Goal: Task Accomplishment & Management: Manage account settings

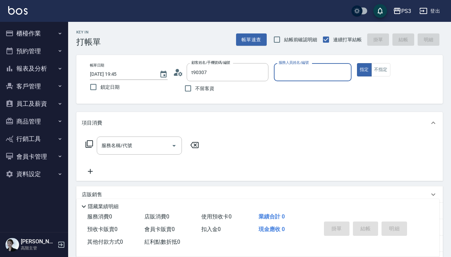
type input "新客人 姓名未設定/t90307/null"
type input "9\"
click at [364, 70] on button "指定" at bounding box center [364, 69] width 15 height 13
type button "true"
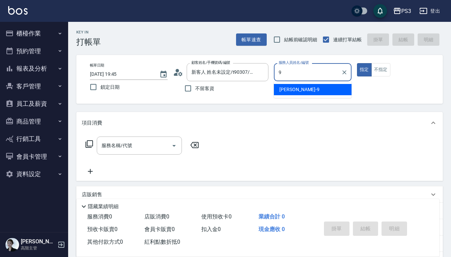
type input "[PERSON_NAME]-9"
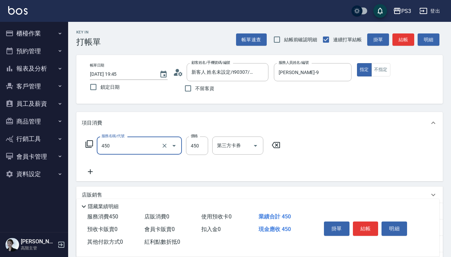
type input "有機洗髮(450)"
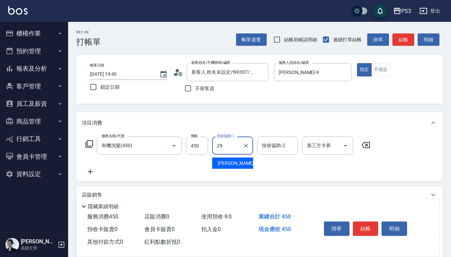
type input "[PERSON_NAME]-29"
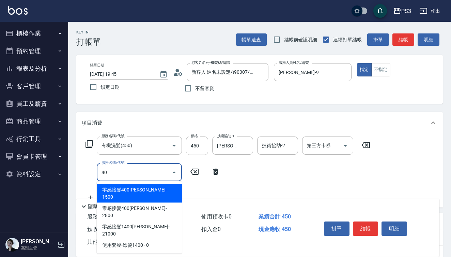
type input "400"
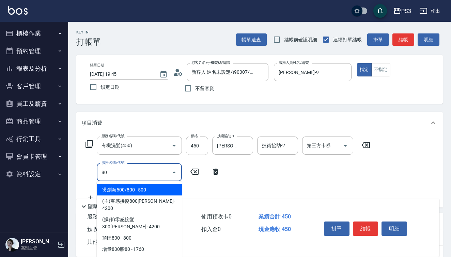
type input "8"
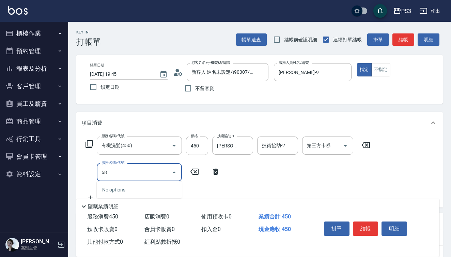
type input "6"
type input "剪(400)"
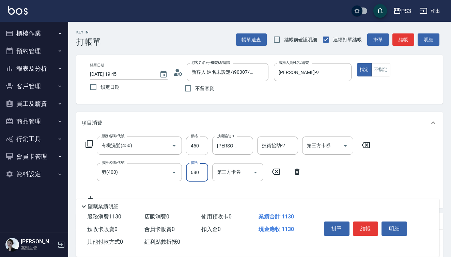
type input "680"
click at [367, 227] on button "結帳" at bounding box center [366, 228] width 26 height 14
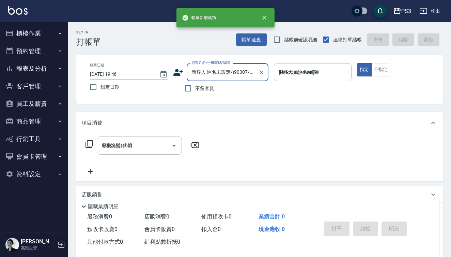
type input "[DATE] 19:46"
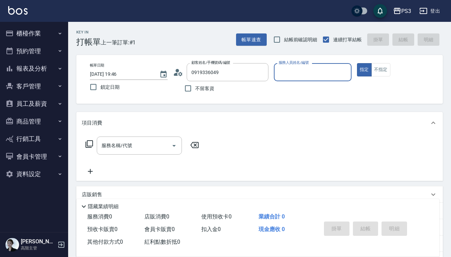
type input "[PERSON_NAME]/0919336049/T85946"
type input "[PERSON_NAME]-7"
click at [364, 70] on button "指定" at bounding box center [364, 69] width 15 height 13
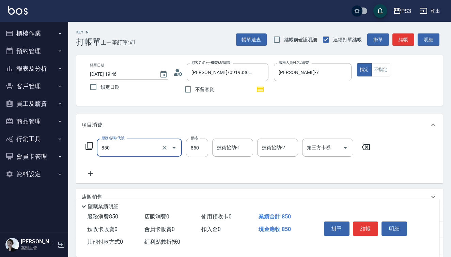
type input "SPA精油洗(850)"
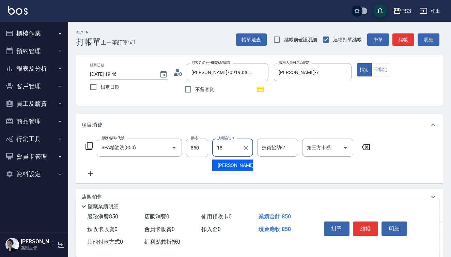
type input "恩恩-18"
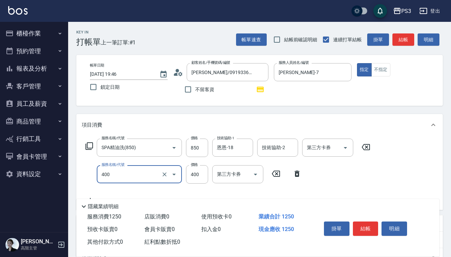
type input "剪(400)"
type input "380"
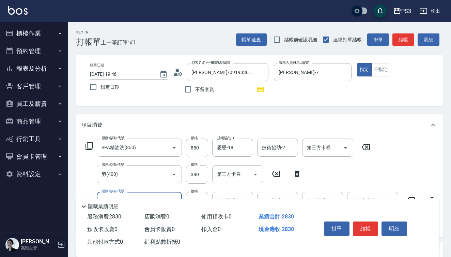
type input "燙m(16001)"
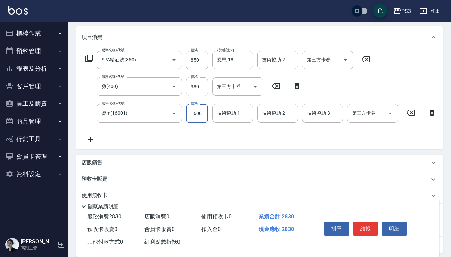
scroll to position [90, 0]
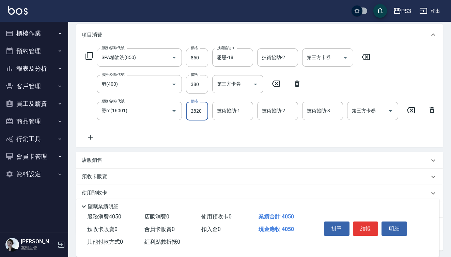
type input "2820"
type input "[PERSON_NAME]-29"
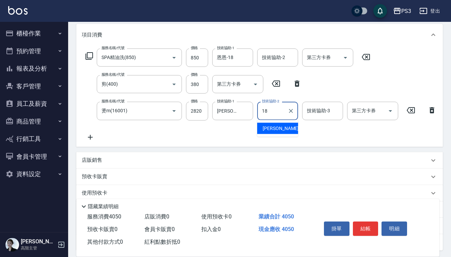
type input "恩恩-18"
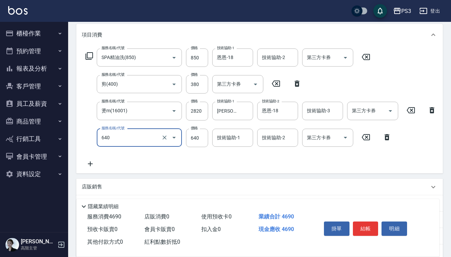
type input "[PERSON_NAME](640)"
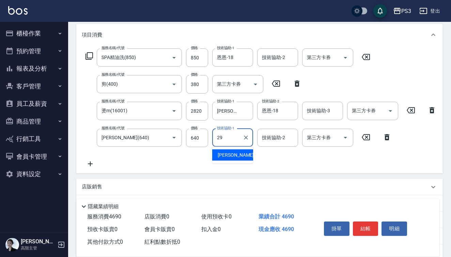
type input "[PERSON_NAME]-29"
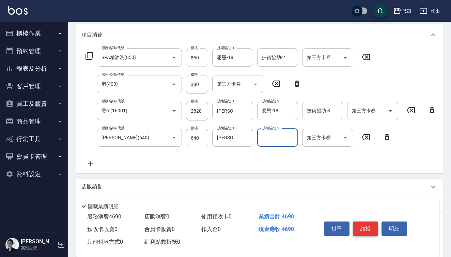
click at [369, 228] on button "結帳" at bounding box center [366, 228] width 26 height 14
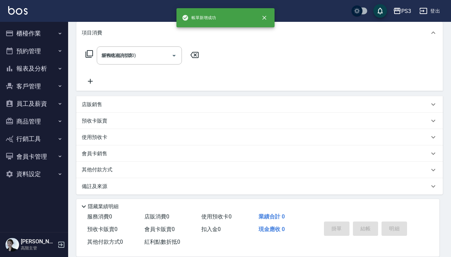
type input "[DATE] 19:47"
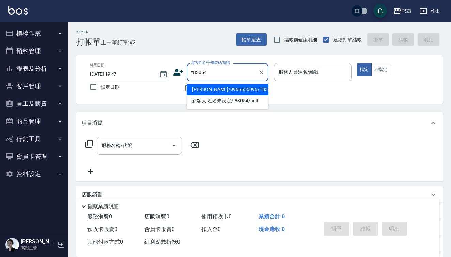
type input "[PERSON_NAME]/0966655096/T83054"
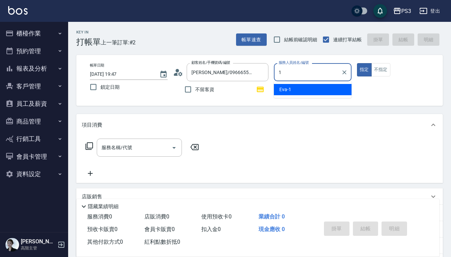
type input "[PERSON_NAME]-1"
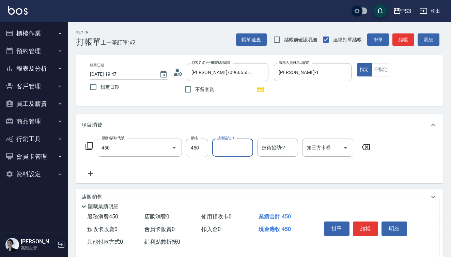
type input "有機洗髮(450)"
type input "Van-6"
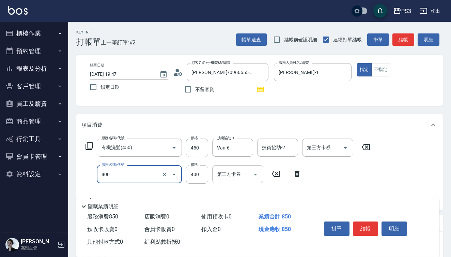
type input "剪(400)"
type input "380"
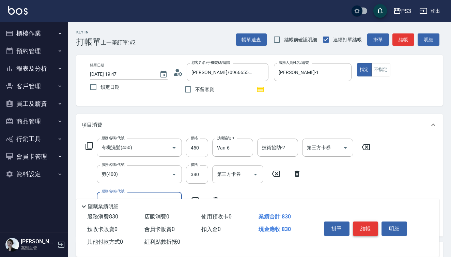
click at [365, 222] on button "結帳" at bounding box center [366, 228] width 26 height 14
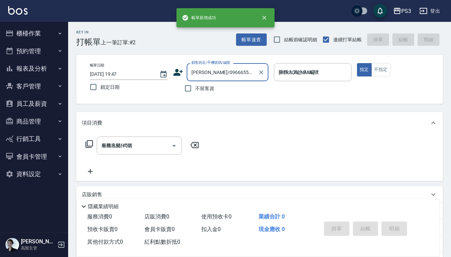
type input "[DATE] 19:48"
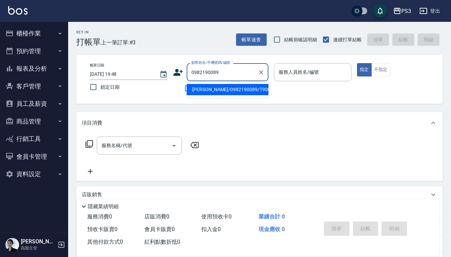
type input "[PERSON_NAME]/0982190089/T90018"
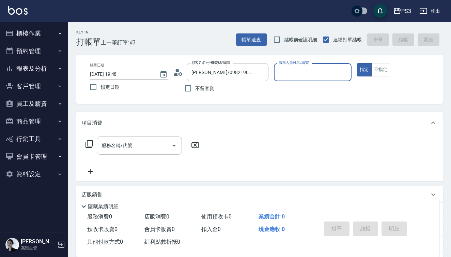
type input "[PERSON_NAME]-1"
click at [364, 70] on button "指定" at bounding box center [364, 69] width 15 height 13
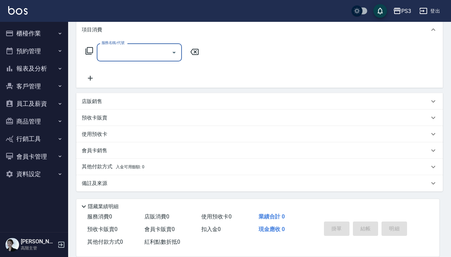
scroll to position [93, 0]
click at [108, 106] on div "店販銷售" at bounding box center [259, 101] width 367 height 16
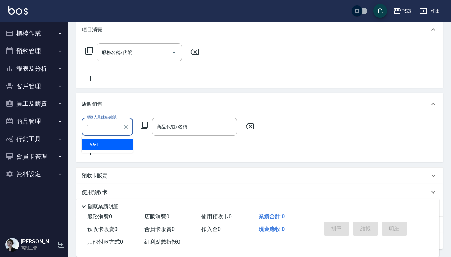
type input "[PERSON_NAME]-1"
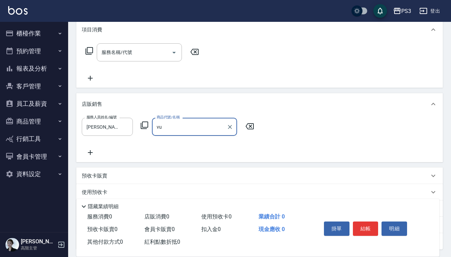
type input "v"
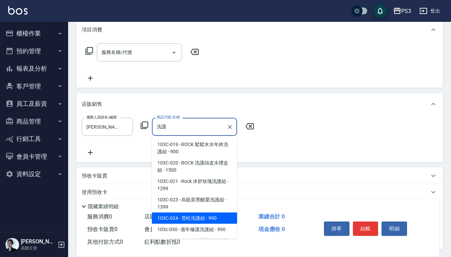
click at [189, 215] on span "103C-024 - 雪松洗護組 - 990" at bounding box center [194, 217] width 85 height 11
type input "雪松洗護組"
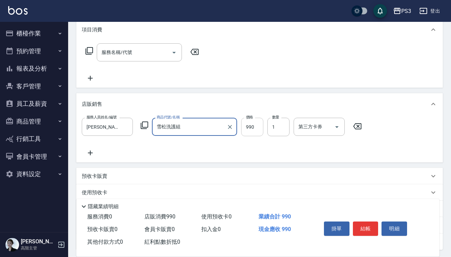
click at [255, 124] on input "990" at bounding box center [252, 127] width 22 height 18
type input "640"
type input "4"
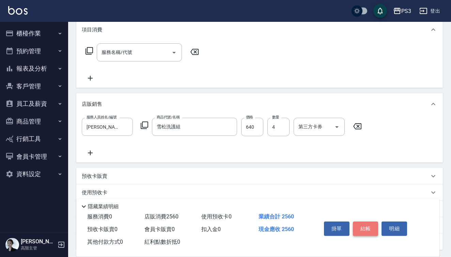
click at [362, 226] on button "結帳" at bounding box center [366, 228] width 26 height 14
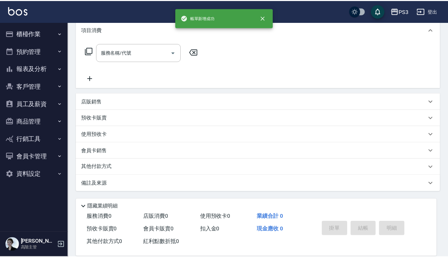
scroll to position [0, 0]
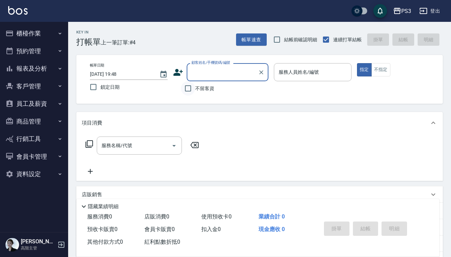
click at [190, 87] on input "不留客資" at bounding box center [188, 88] width 14 height 14
checkbox input "true"
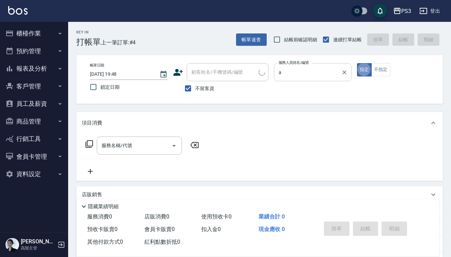
type input "[PERSON_NAME]a"
type input "[PERSON_NAME]素/0961161888/"
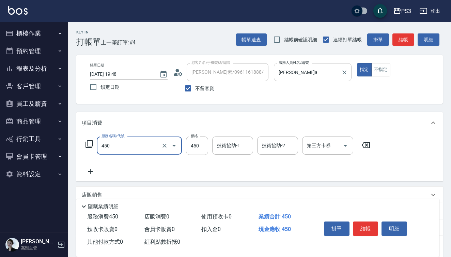
type input "有機洗髮(450)"
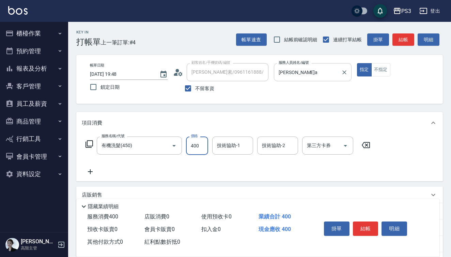
type input "400"
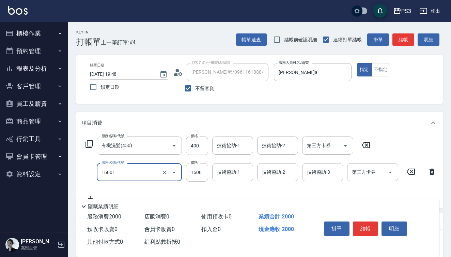
type input "燙m(16001)"
click at [367, 229] on button "結帳" at bounding box center [366, 228] width 26 height 14
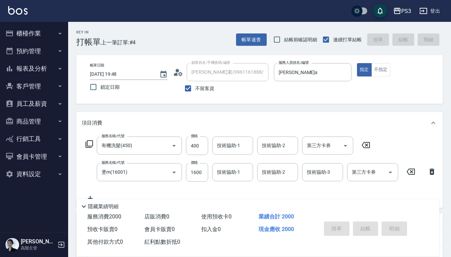
type input "[DATE] 19:49"
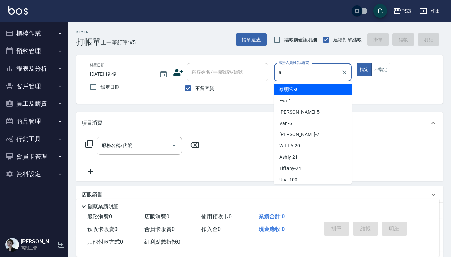
type input "[PERSON_NAME]a"
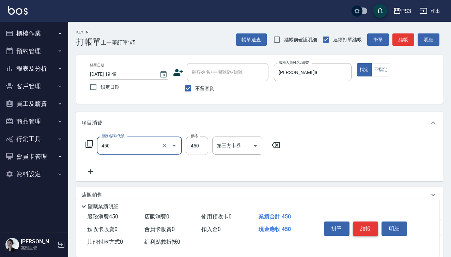
type input "有機洗髮(450)"
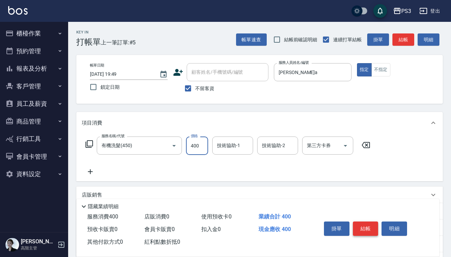
type input "400"
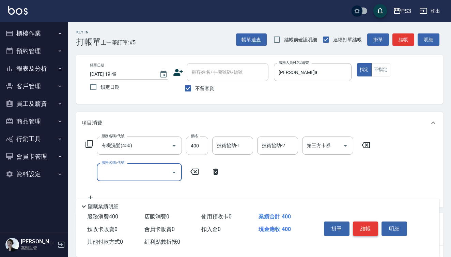
type input "4"
type input "燙m(16001)"
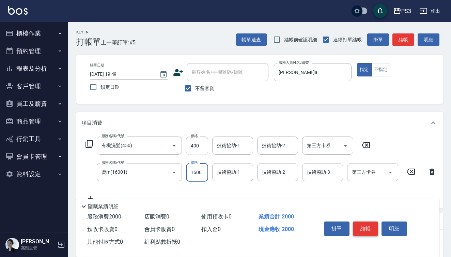
click at [369, 226] on button "結帳" at bounding box center [366, 228] width 26 height 14
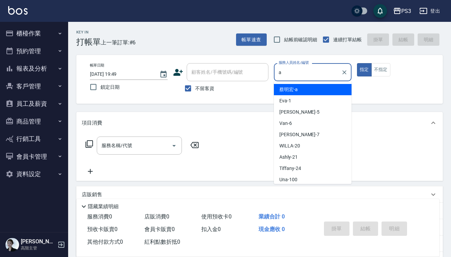
type input "[PERSON_NAME]a"
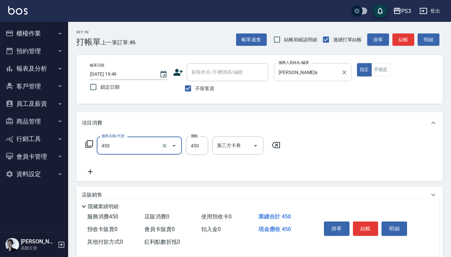
type input "有機洗髮(450)"
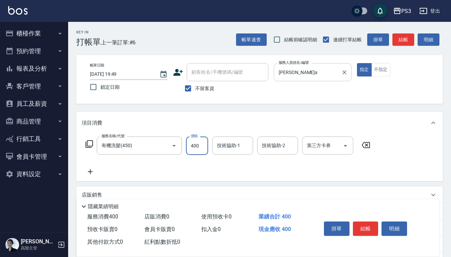
type input "400"
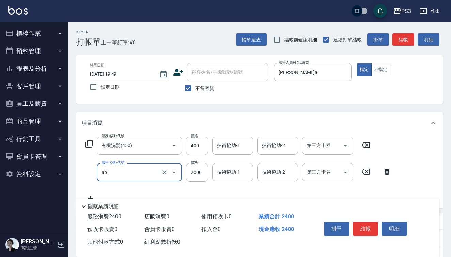
type input "中藥(ab)"
type input "2100"
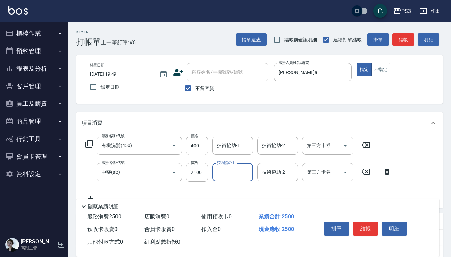
click at [363, 225] on button "結帳" at bounding box center [366, 228] width 26 height 14
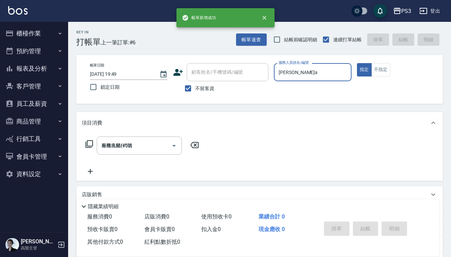
type input "[DATE] 19:50"
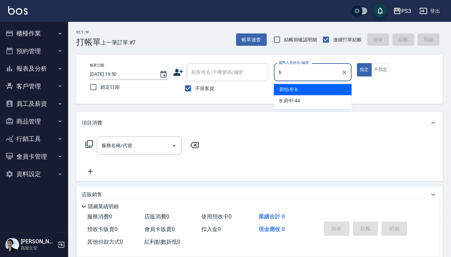
type input "[PERSON_NAME]"
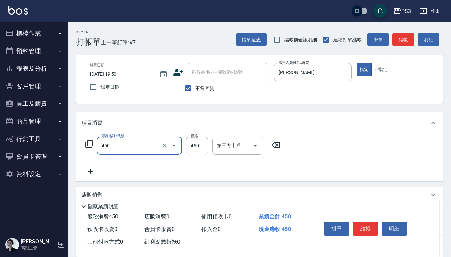
type input "有機洗髮(450)"
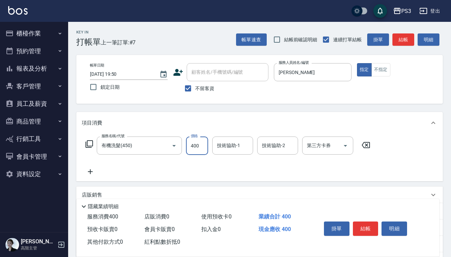
type input "400"
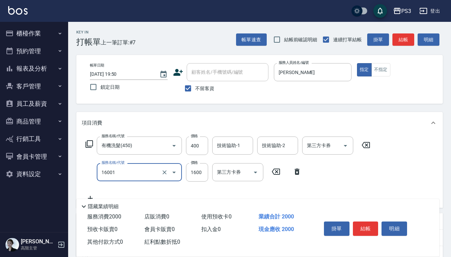
type input "燙m(16001)"
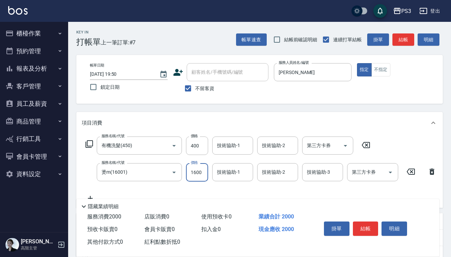
click at [374, 227] on button "結帳" at bounding box center [366, 228] width 26 height 14
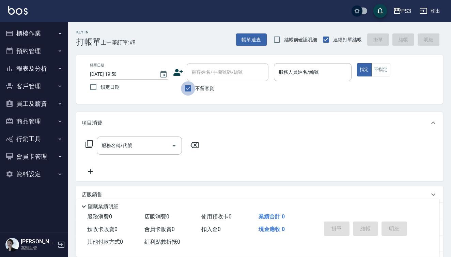
click at [187, 87] on input "不留客資" at bounding box center [188, 88] width 14 height 14
checkbox input "false"
click at [208, 79] on div "顧客姓名/手機號碼/編號" at bounding box center [228, 72] width 82 height 18
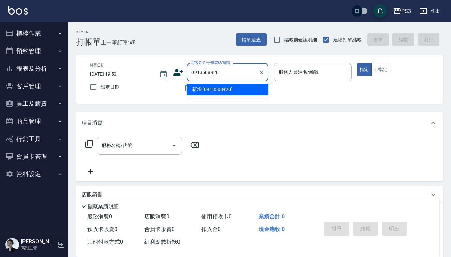
type input "0913508920"
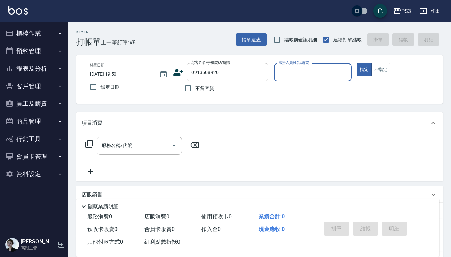
click at [177, 72] on icon at bounding box center [178, 72] width 10 height 7
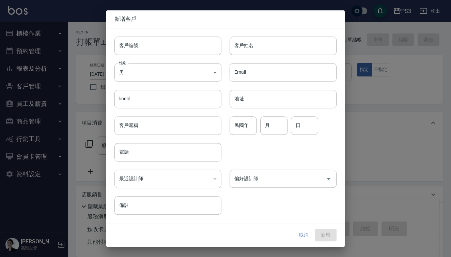
type input "0913508920"
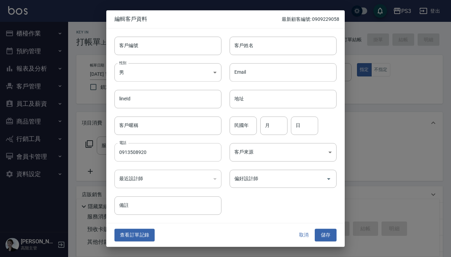
click at [161, 153] on input "0913508920" at bounding box center [168, 152] width 107 height 18
click at [147, 45] on input "客戶編號" at bounding box center [168, 45] width 107 height 18
type input "y"
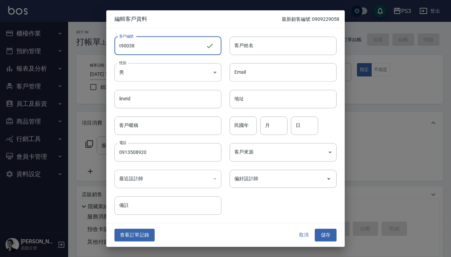
type input "t90038"
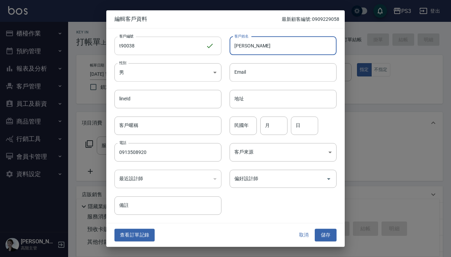
type input "[PERSON_NAME]"
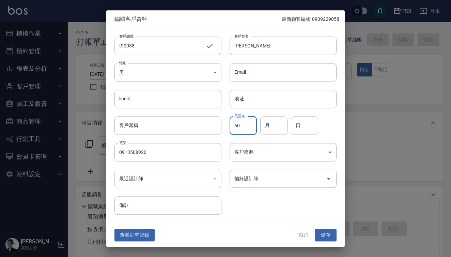
type input "60"
type input "8"
type input "31"
click at [245, 180] on input "偏好設計師" at bounding box center [278, 178] width 91 height 12
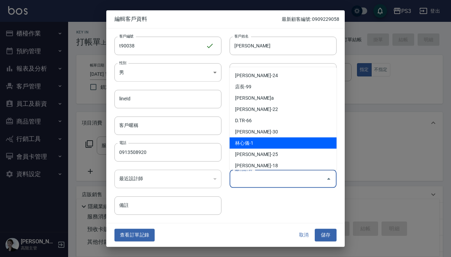
click at [245, 143] on li "林心儀-1" at bounding box center [283, 142] width 107 height 11
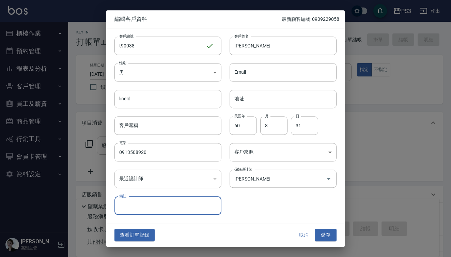
type input "[PERSON_NAME]"
click at [328, 233] on button "儲存" at bounding box center [326, 235] width 22 height 13
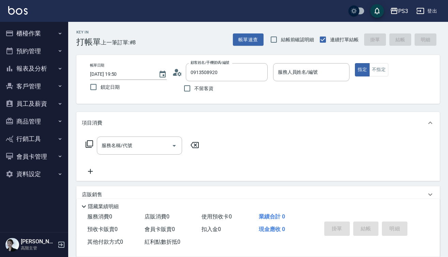
click at [291, 75] on input "服務人員姓名/編號" at bounding box center [311, 72] width 71 height 12
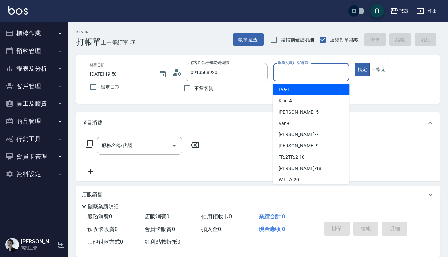
type input "a"
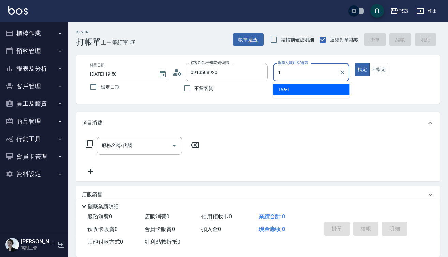
type input "[PERSON_NAME]-1"
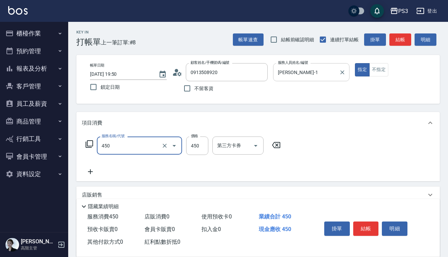
type input "有機洗髮(450)"
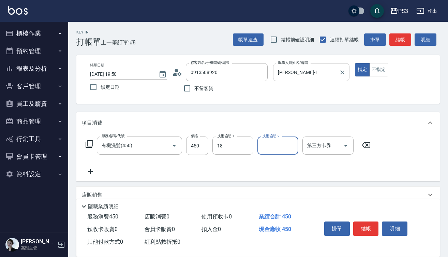
type input "恩恩-18"
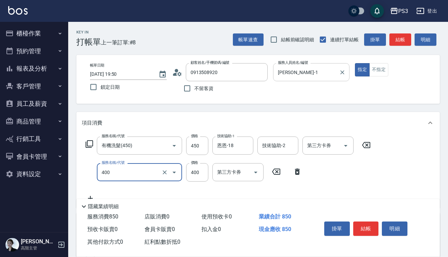
type input "剪(400)"
type input "380"
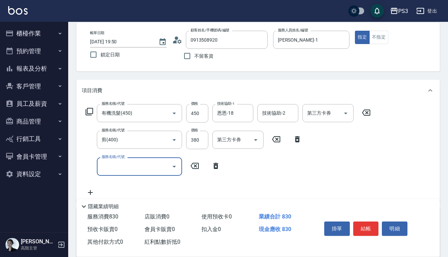
scroll to position [32, 0]
type input "染L(16002)"
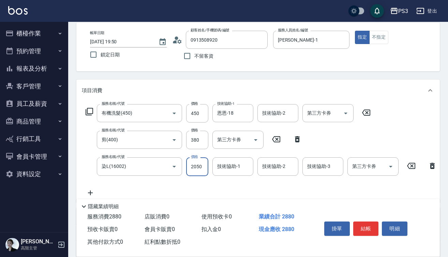
type input "2050"
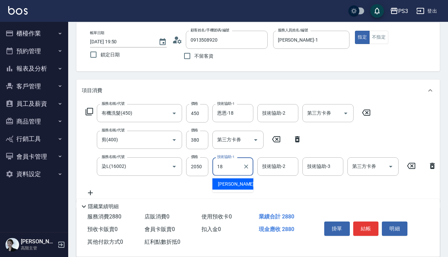
type input "恩恩-18"
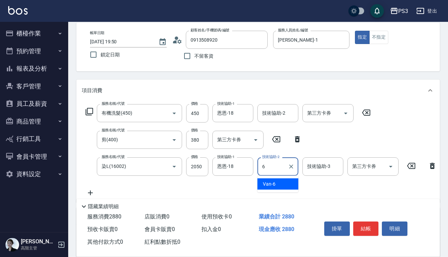
type input "Van-6"
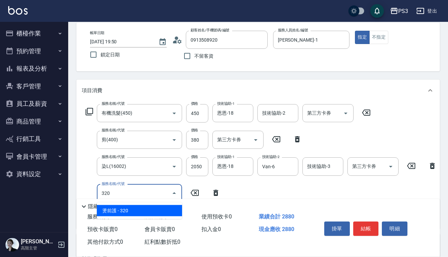
type input "3202"
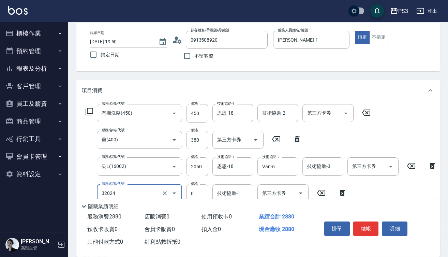
type input "隔離加礦物染(32024)"
type input "1000"
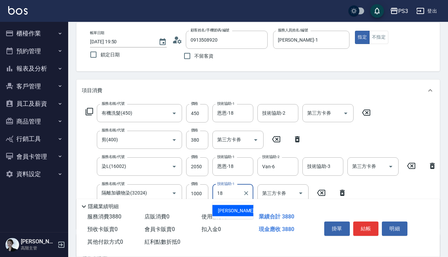
type input "恩恩-18"
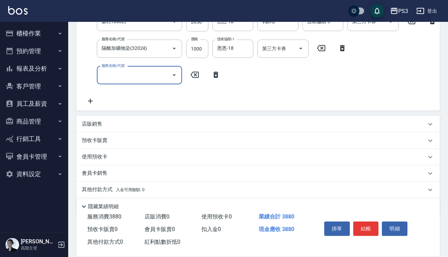
scroll to position [178, 0]
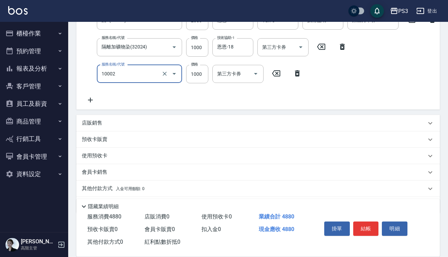
type input "去色中(10002)"
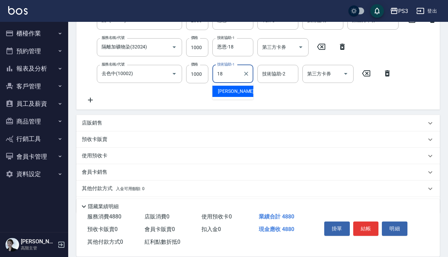
type input "恩恩-18"
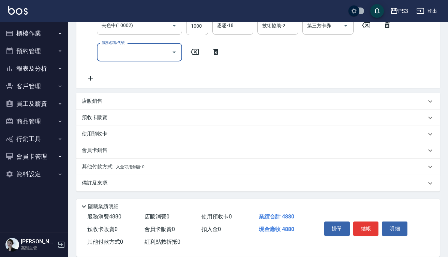
scroll to position [232, 0]
type input "m3d中(m2000)"
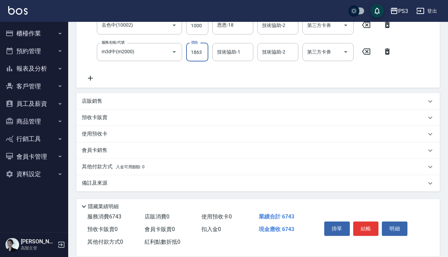
type input "1863"
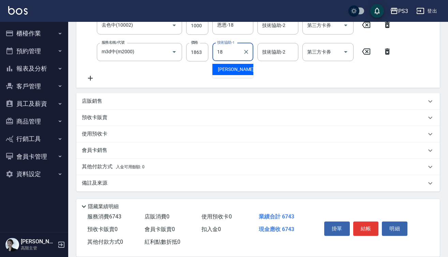
type input "恩恩-18"
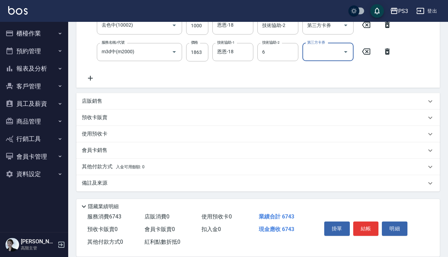
type input "Van-6"
click at [184, 100] on div "店販銷售" at bounding box center [254, 100] width 344 height 7
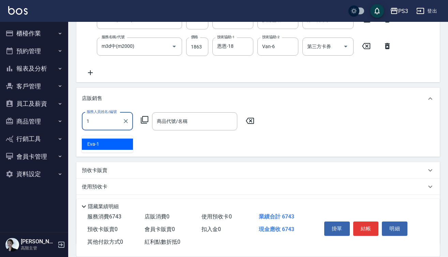
type input "[PERSON_NAME]-1"
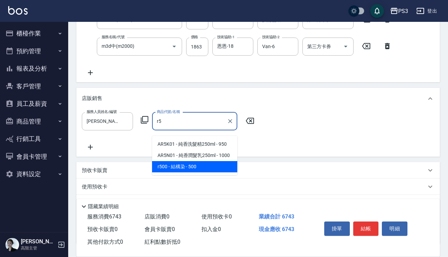
type input "結構染"
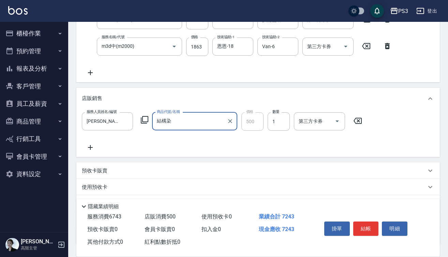
click at [93, 150] on icon at bounding box center [90, 147] width 5 height 5
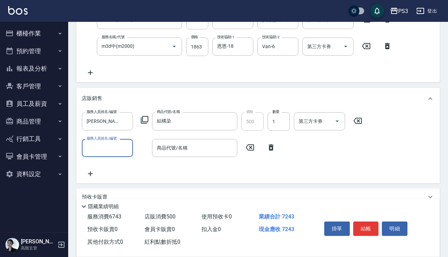
click at [93, 153] on div "服務人員姓名/編號 服務人員姓名/編號" at bounding box center [107, 148] width 51 height 18
click at [105, 154] on input "服務人員姓名/編號" at bounding box center [107, 148] width 45 height 12
type input "[PERSON_NAME]-1"
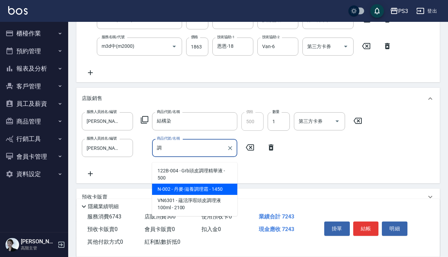
click at [175, 188] on span "N-002 - 丹麥-滋養調理霜 - 1450" at bounding box center [194, 188] width 85 height 11
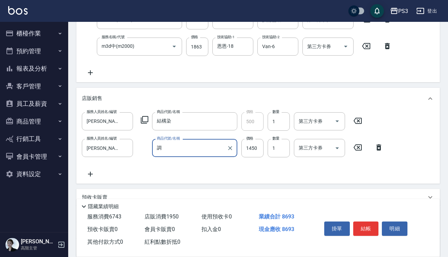
type input "丹麥-滋養調理霜"
click at [259, 155] on input "1450" at bounding box center [252, 148] width 22 height 18
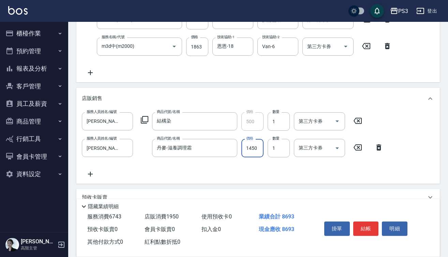
click at [259, 155] on input "1450" at bounding box center [252, 148] width 22 height 18
type input "1305"
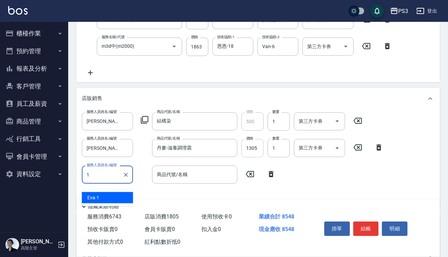
type input "[PERSON_NAME]-1"
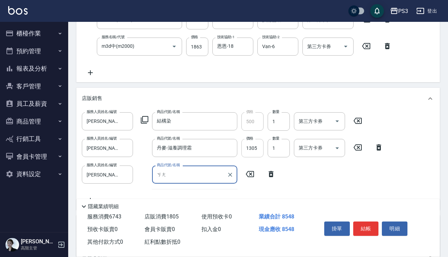
type input "慷"
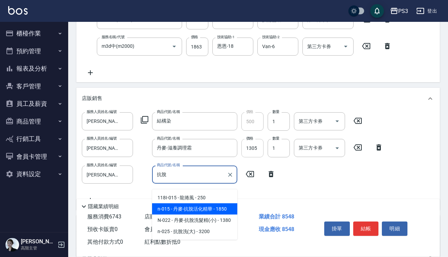
type input "丹麥-抗脫活化精華"
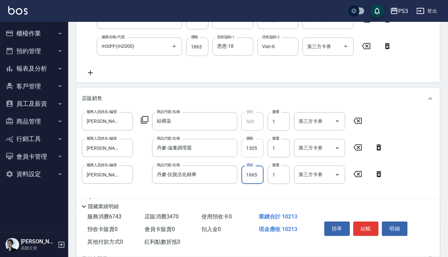
type input "1665"
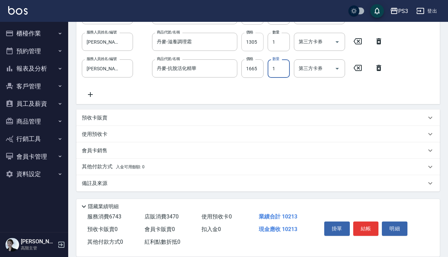
scroll to position [344, 0]
click at [101, 151] on p "會員卡銷售" at bounding box center [95, 150] width 26 height 7
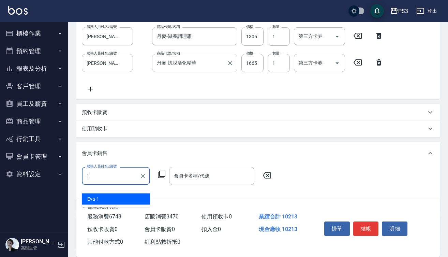
type input "[PERSON_NAME]-1"
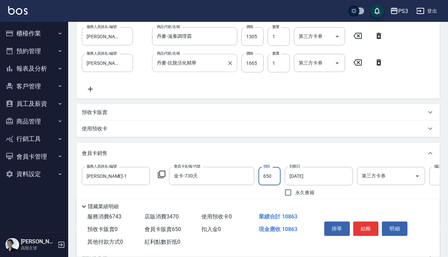
type input "金卡-730天"
click at [123, 116] on div "預收卡販賣" at bounding box center [254, 112] width 344 height 7
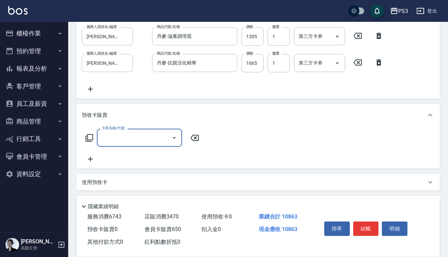
click at [130, 138] on input "卡券名稱/代號" at bounding box center [134, 138] width 69 height 12
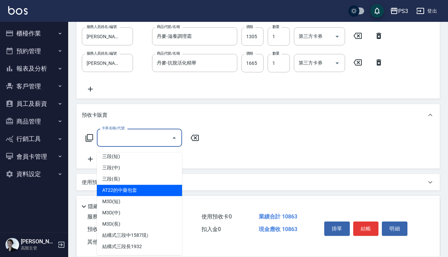
scroll to position [252, 0]
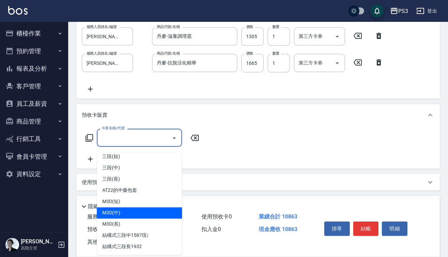
click at [126, 211] on span "M3D(中)" at bounding box center [139, 212] width 85 height 11
type input "M3D(中)(M20000)"
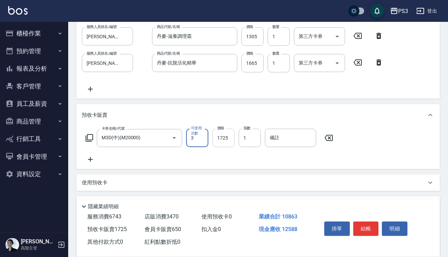
click at [230, 143] on input "1725" at bounding box center [223, 137] width 22 height 18
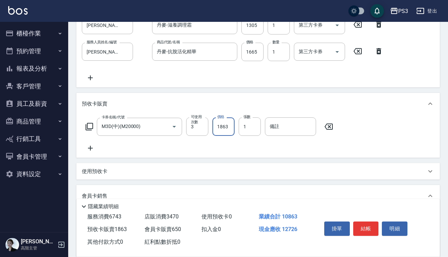
scroll to position [347, 0]
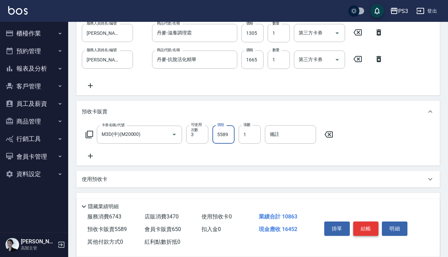
type input "5589"
click at [364, 227] on button "結帳" at bounding box center [366, 228] width 26 height 14
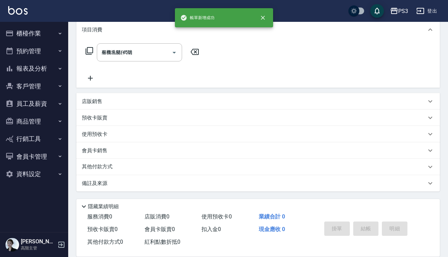
type input "[DATE] 19:55"
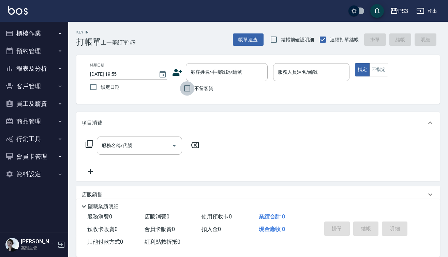
click at [186, 91] on input "不留客資" at bounding box center [187, 88] width 14 height 14
checkbox input "true"
type input "a"
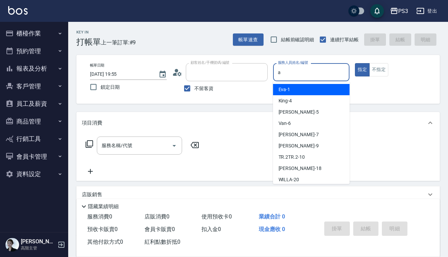
type input "[PERSON_NAME]素/0961161888/"
type input "[PERSON_NAME]-1"
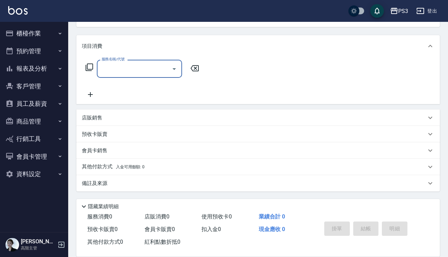
scroll to position [77, 0]
click at [149, 121] on div "店販銷售" at bounding box center [257, 117] width 363 height 16
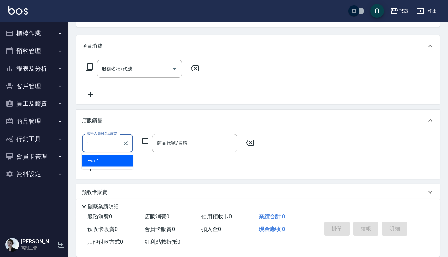
type input "[PERSON_NAME]-1"
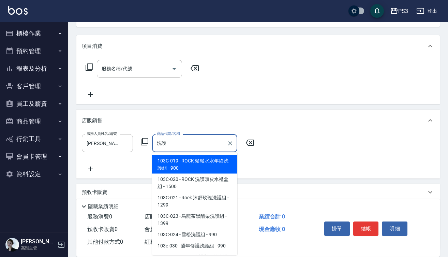
click at [189, 250] on span "103c-030 - 過年修護洗護組 - 990" at bounding box center [194, 245] width 85 height 11
type input "過年修護洗護組"
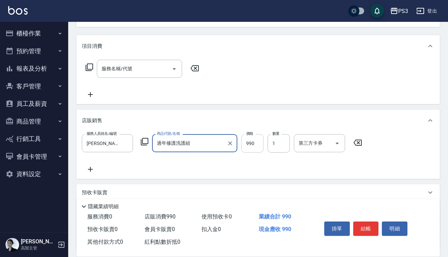
click at [260, 140] on input "990" at bounding box center [252, 143] width 22 height 18
drag, startPoint x: 260, startPoint y: 140, endPoint x: 260, endPoint y: 136, distance: 4.1
click at [260, 140] on input "990" at bounding box center [252, 143] width 22 height 18
type input "640"
type input "2"
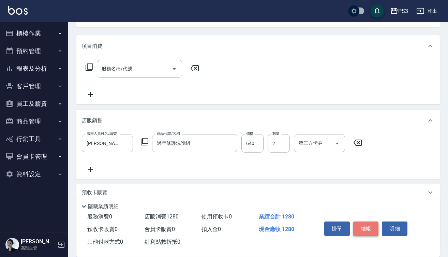
click at [364, 229] on button "結帳" at bounding box center [366, 228] width 26 height 14
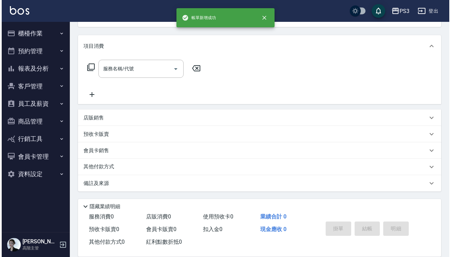
scroll to position [0, 0]
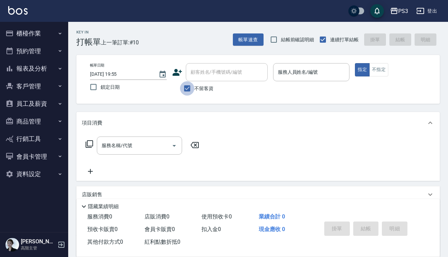
click at [188, 90] on input "不留客資" at bounding box center [187, 88] width 14 height 14
checkbox input "false"
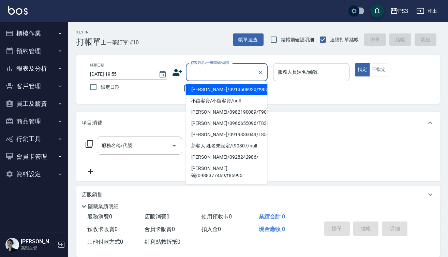
click at [217, 75] on input "顧客姓名/手機號碼/編號" at bounding box center [221, 72] width 65 height 12
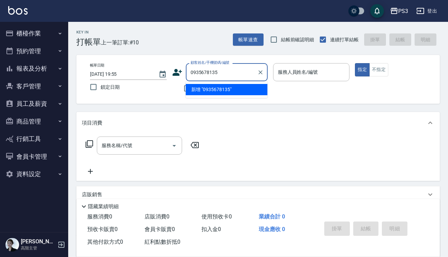
type input "0935678135"
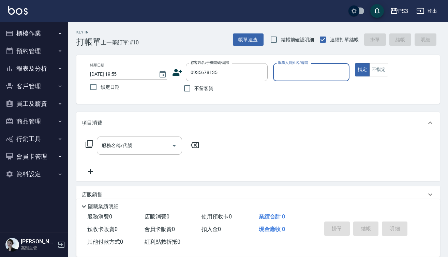
click at [176, 73] on icon at bounding box center [177, 72] width 10 height 7
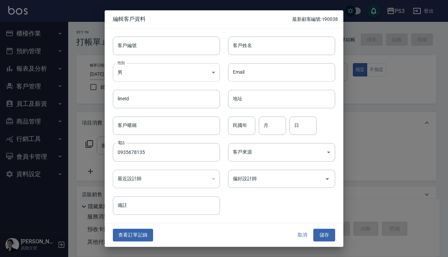
type input "0935678135"
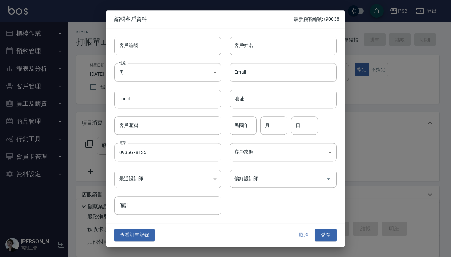
click at [153, 148] on input "0935678135" at bounding box center [168, 152] width 107 height 18
click at [141, 47] on input "客戶編號" at bounding box center [168, 45] width 107 height 18
paste input "0935678135"
type input "0935678135"
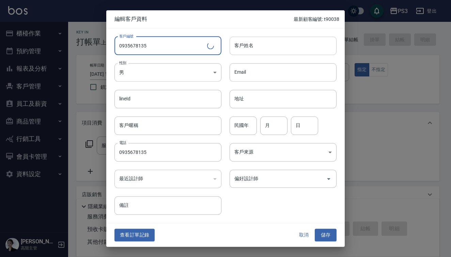
click at [259, 46] on input "客戶姓名" at bounding box center [283, 45] width 107 height 18
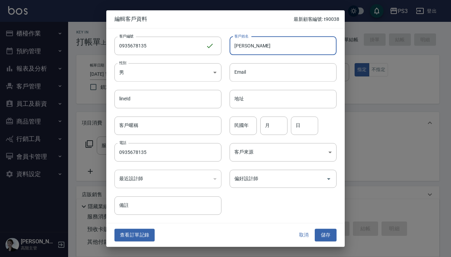
type input "[PERSON_NAME]"
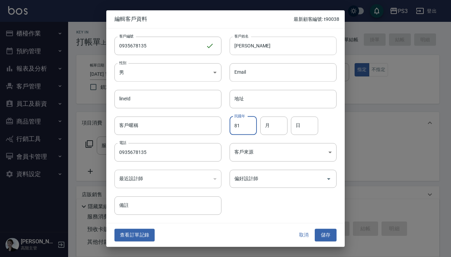
type input "81"
type input "5"
type input "24"
click at [321, 179] on input "偏好設計師" at bounding box center [278, 178] width 91 height 12
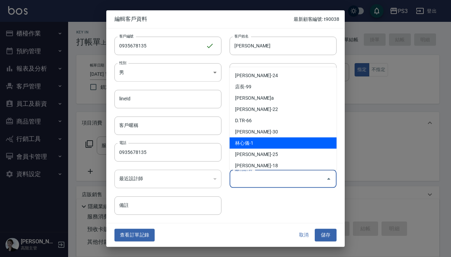
click at [257, 143] on li "林心儀-1" at bounding box center [283, 142] width 107 height 11
type input "[PERSON_NAME]"
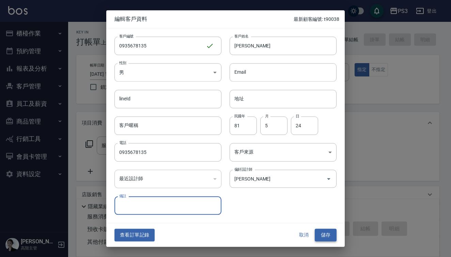
click at [322, 232] on button "儲存" at bounding box center [326, 235] width 22 height 13
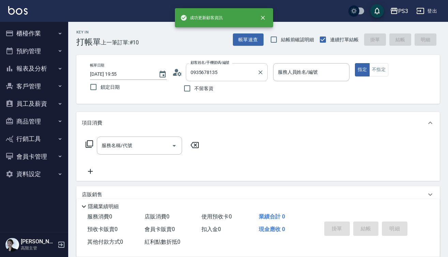
click at [243, 78] on div "0935678135 顧客姓名/手機號碼/編號" at bounding box center [227, 72] width 82 height 18
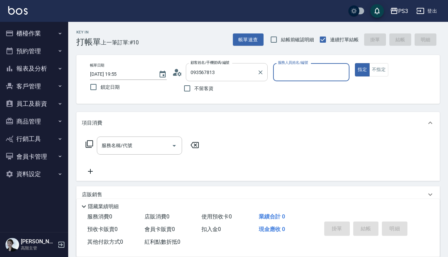
type input "[PERSON_NAME]/0935678135/0935678135"
type input "[PERSON_NAME]-1"
click at [362, 70] on button "指定" at bounding box center [362, 69] width 15 height 13
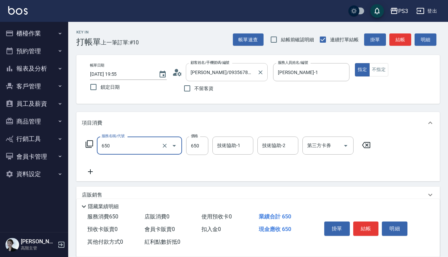
type input "髮質修復洗(650)"
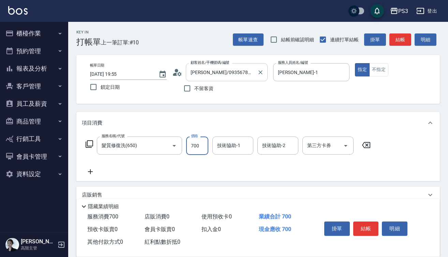
type input "700"
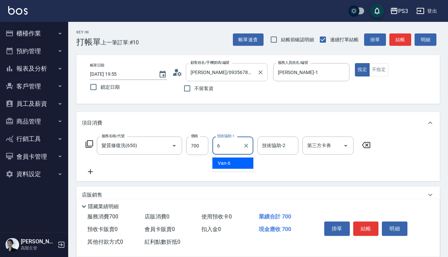
type input "Van-6"
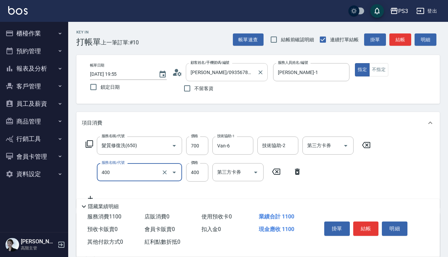
type input "剪(400)"
type input "450"
click at [367, 225] on button "結帳" at bounding box center [366, 228] width 26 height 14
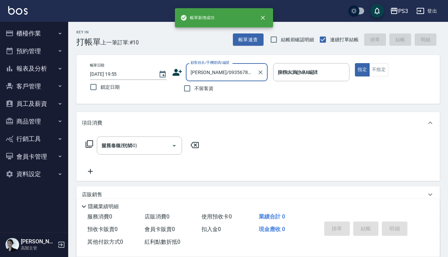
type input "[DATE] 19:57"
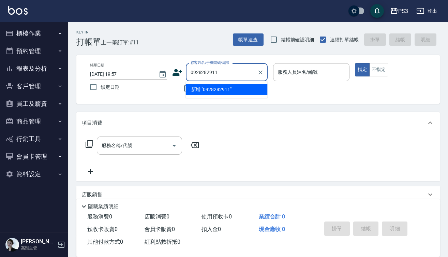
type input "0928282911"
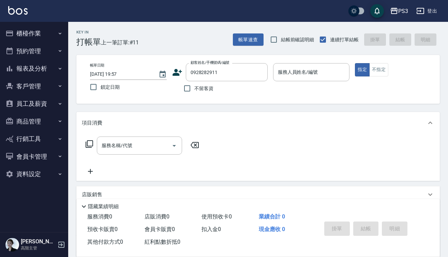
click at [174, 71] on icon at bounding box center [177, 72] width 10 height 10
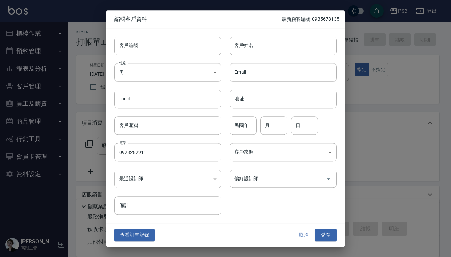
click at [157, 48] on input "客戶編號" at bounding box center [168, 45] width 107 height 18
type input "t90037"
click at [261, 50] on input "客戶姓名" at bounding box center [283, 45] width 107 height 18
type input "[PERSON_NAME]"
type input "6"
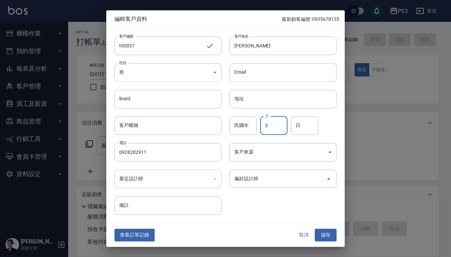
type input "5"
type input "19"
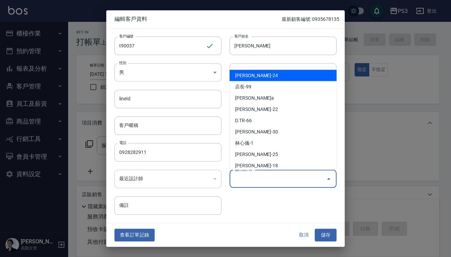
click at [305, 183] on input "偏好設計師" at bounding box center [278, 178] width 91 height 12
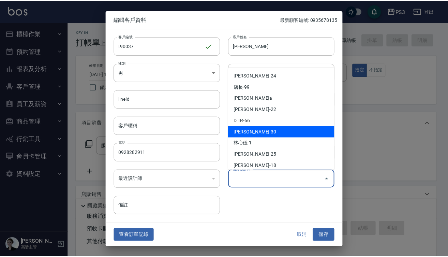
scroll to position [184, 0]
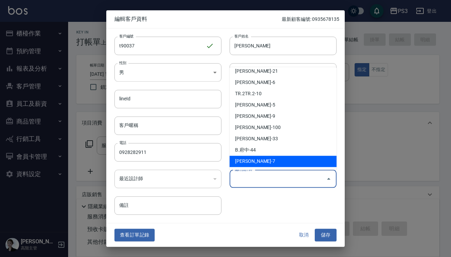
click at [250, 162] on li "[PERSON_NAME]-7" at bounding box center [283, 160] width 107 height 11
type input "周怡慧"
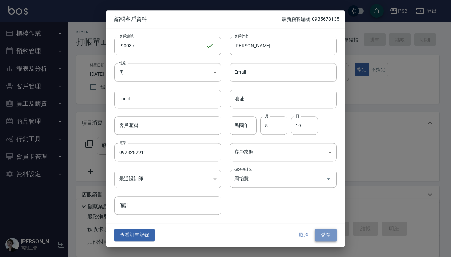
click at [331, 235] on button "儲存" at bounding box center [326, 235] width 22 height 13
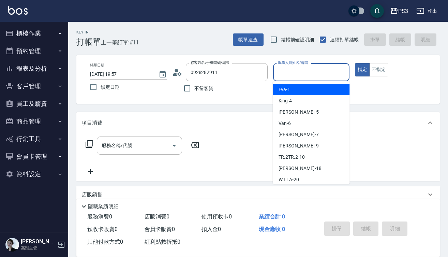
click at [306, 76] on input "服務人員姓名/編號" at bounding box center [311, 72] width 71 height 12
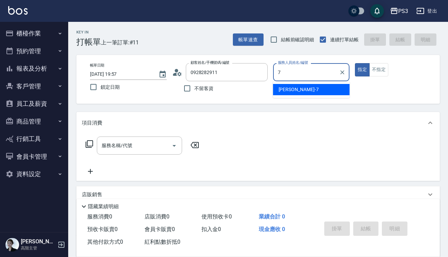
type input "[PERSON_NAME]-7"
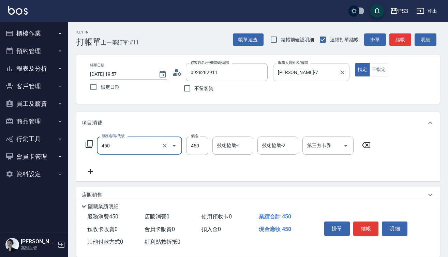
type input "有機洗髮(450)"
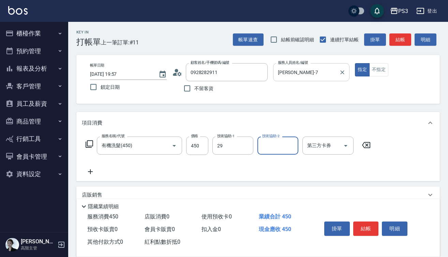
type input "[PERSON_NAME]-29"
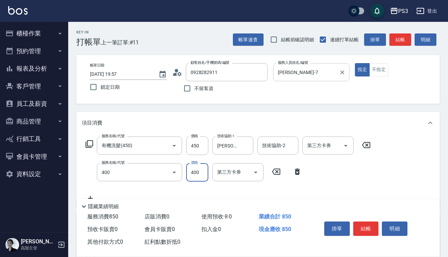
type input "剪(400)"
type input "380"
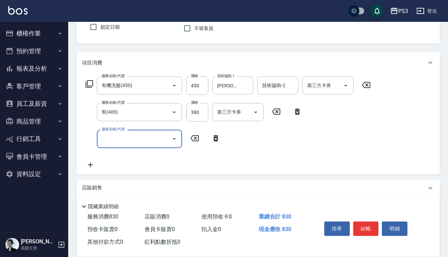
scroll to position [61, 0]
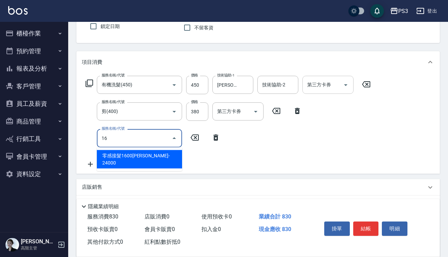
type input "1"
type input "16001"
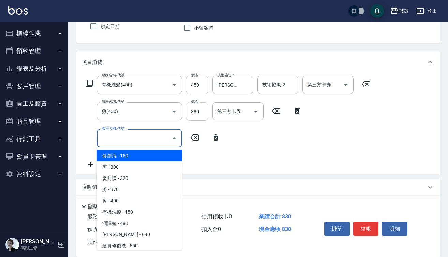
click at [205, 115] on input "380" at bounding box center [197, 111] width 22 height 18
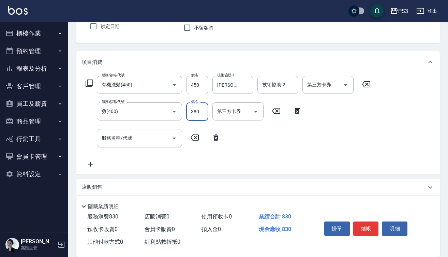
click at [205, 115] on input "380" at bounding box center [197, 111] width 22 height 18
type input "450"
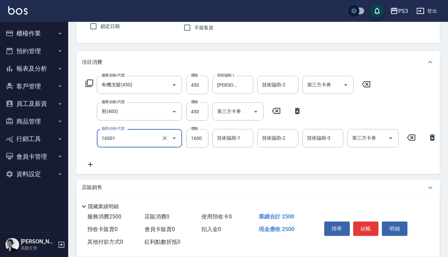
type input "燙m(16001)"
type input "2700"
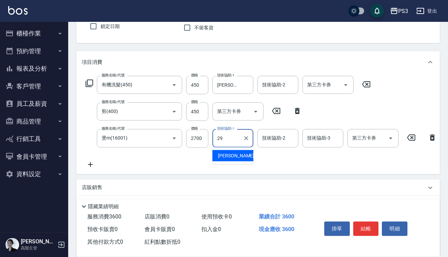
type input "[PERSON_NAME]-29"
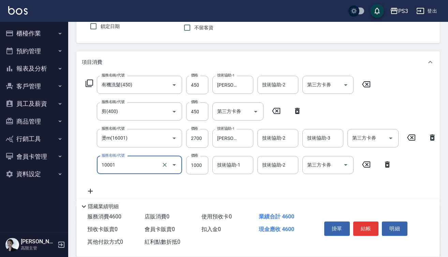
type input "毛流燙(10001)"
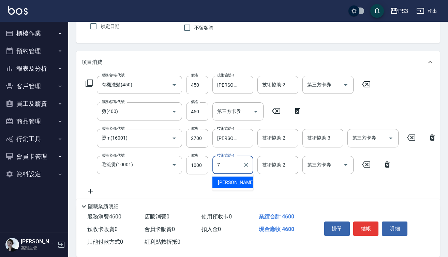
type input "[PERSON_NAME]-7"
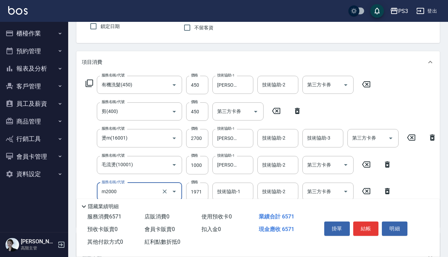
type input "m3d中(m2000)"
type input "1863"
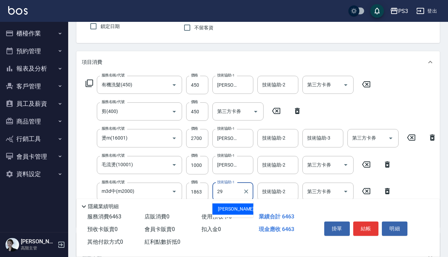
type input "[PERSON_NAME]-29"
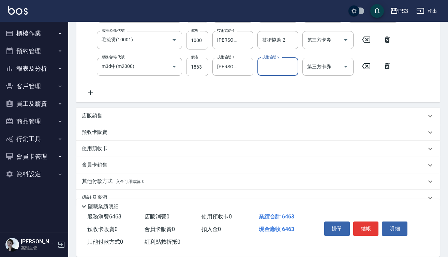
scroll to position [191, 0]
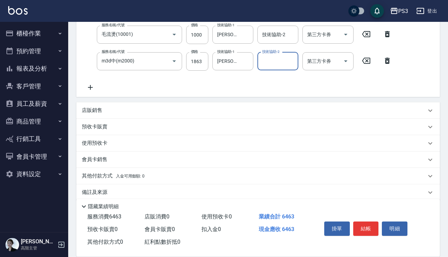
click at [104, 114] on div "店販銷售" at bounding box center [254, 110] width 344 height 7
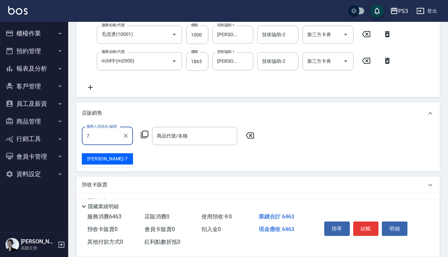
type input "[PERSON_NAME]-7"
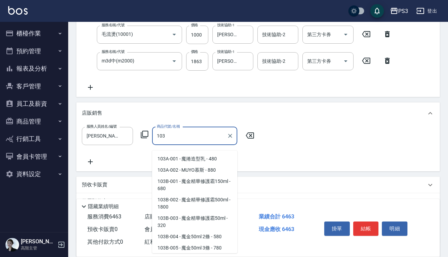
scroll to position [561, 0]
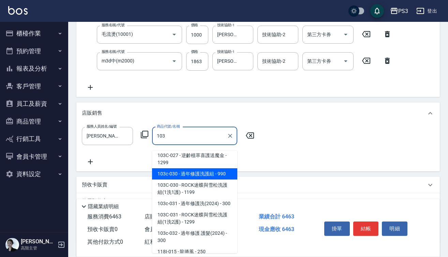
type input "過年修護洗護組"
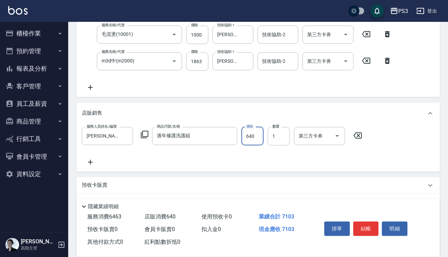
type input "640"
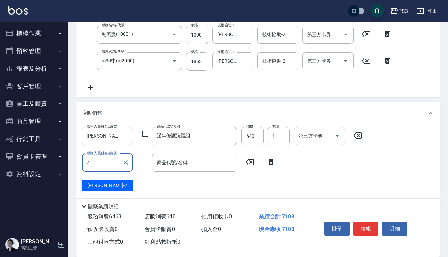
type input "[PERSON_NAME]-7"
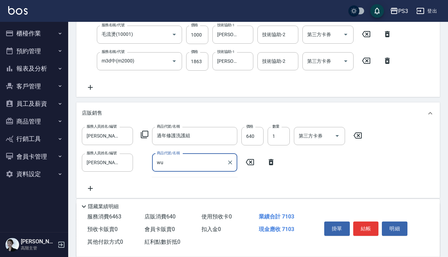
type input "w"
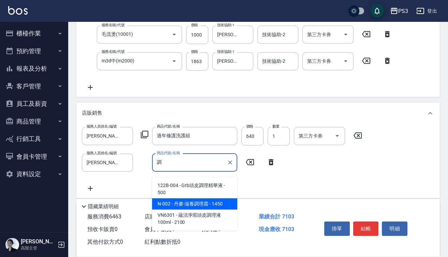
click at [175, 200] on span "N-002 - 丹麥-滋養調理霜 - 1450" at bounding box center [194, 203] width 85 height 11
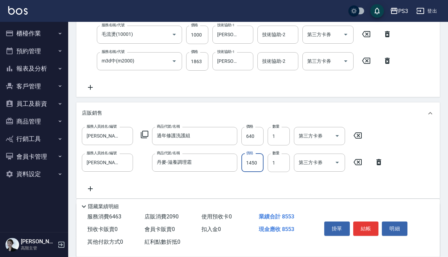
click at [258, 170] on input "1450" at bounding box center [252, 162] width 22 height 18
click at [258, 169] on input "1450" at bounding box center [252, 162] width 22 height 18
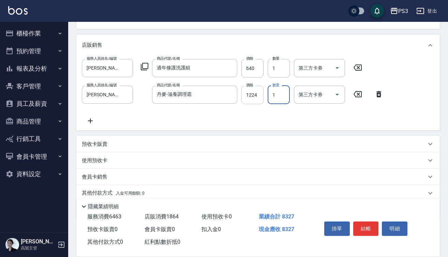
scroll to position [259, 0]
click at [127, 147] on div "預收卡販賣" at bounding box center [254, 143] width 344 height 7
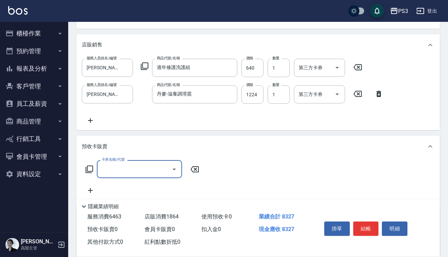
click at [126, 172] on input "卡券名稱/代號" at bounding box center [134, 169] width 69 height 12
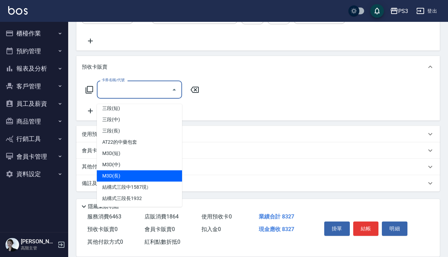
scroll to position [252, 0]
click at [117, 173] on span "M3D(長)" at bounding box center [139, 175] width 85 height 11
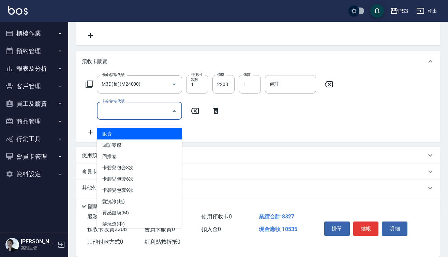
click at [149, 117] on input "卡券名稱/代號" at bounding box center [134, 111] width 69 height 12
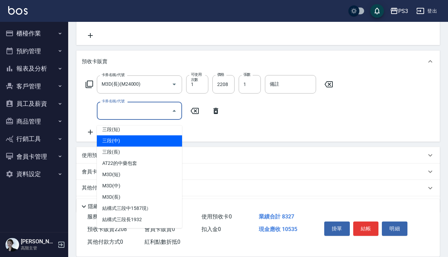
click at [148, 141] on span "三段(中)" at bounding box center [139, 140] width 85 height 11
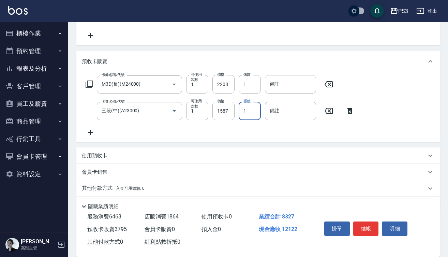
click at [149, 158] on div "使用預收卡" at bounding box center [254, 155] width 344 height 7
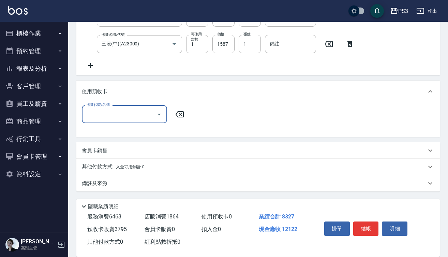
scroll to position [416, 0]
click at [115, 150] on div "會員卡銷售" at bounding box center [254, 150] width 344 height 7
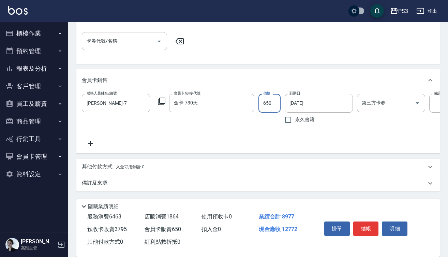
scroll to position [495, 0]
click at [130, 161] on div "其他付款方式 入金可用餘額: 0" at bounding box center [257, 166] width 363 height 16
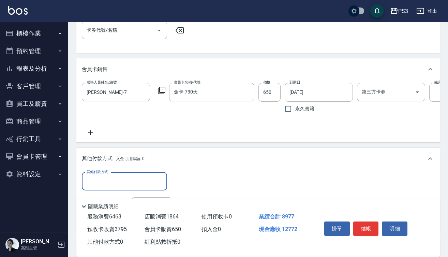
click at [108, 187] on input "其他付款方式" at bounding box center [124, 181] width 79 height 12
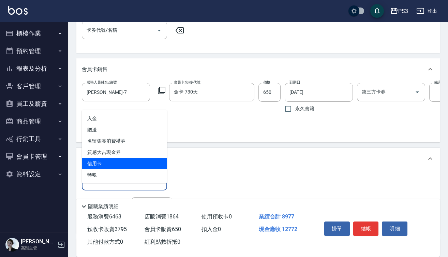
click at [107, 162] on span "信用卡" at bounding box center [124, 163] width 85 height 11
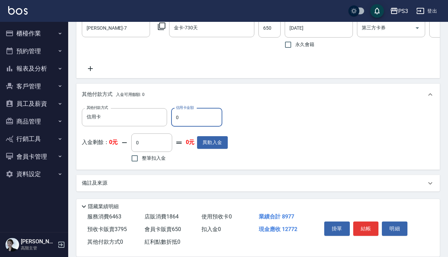
scroll to position [570, 0]
click at [174, 116] on input "0" at bounding box center [196, 117] width 51 height 18
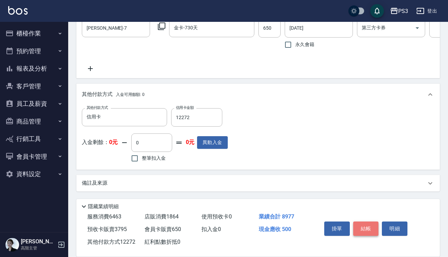
click at [368, 226] on button "結帳" at bounding box center [366, 228] width 26 height 14
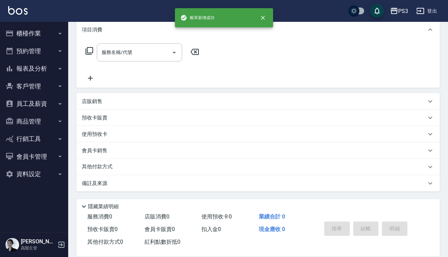
scroll to position [0, 0]
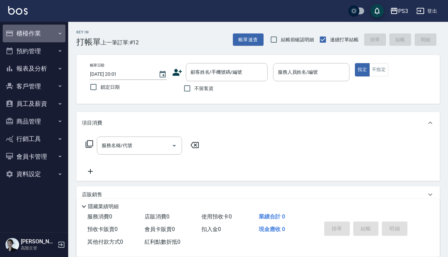
click at [28, 39] on button "櫃檯作業" at bounding box center [34, 34] width 63 height 18
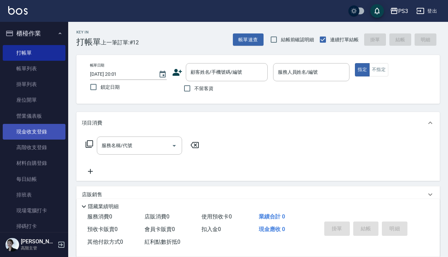
click at [35, 130] on link "現金收支登錄" at bounding box center [34, 132] width 63 height 16
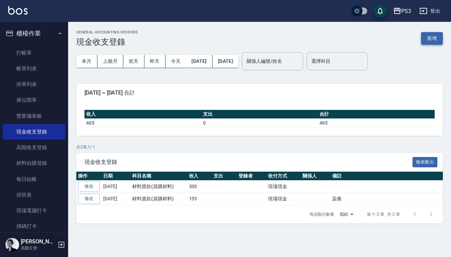
click at [429, 40] on button "新增" at bounding box center [432, 38] width 22 height 13
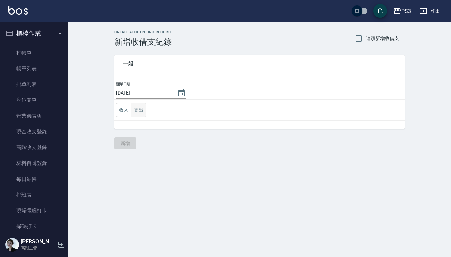
click at [134, 109] on button "支出" at bounding box center [138, 110] width 15 height 14
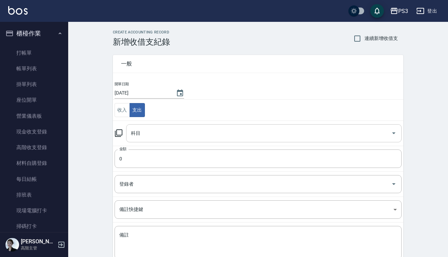
click at [220, 134] on input "科目" at bounding box center [258, 133] width 259 height 12
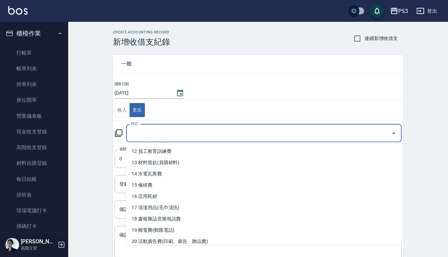
scroll to position [135, 0]
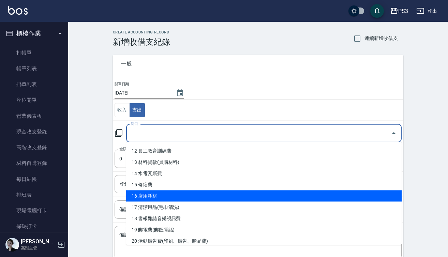
click at [164, 198] on li "16 店用耗材" at bounding box center [263, 195] width 275 height 11
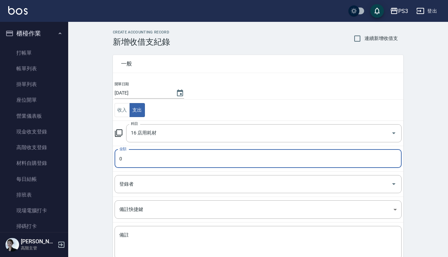
click at [117, 159] on input "0" at bounding box center [258, 158] width 287 height 18
click at [141, 240] on textarea "備註" at bounding box center [257, 242] width 277 height 22
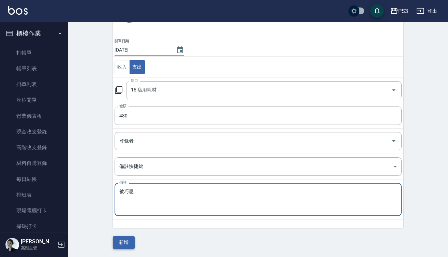
scroll to position [43, 0]
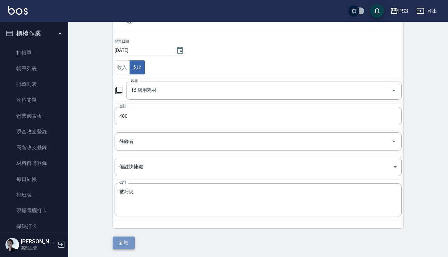
click at [128, 243] on button "新增" at bounding box center [124, 242] width 22 height 13
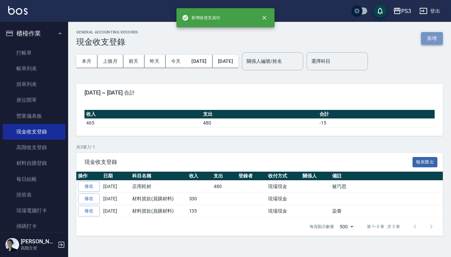
click at [438, 36] on button "新增" at bounding box center [432, 38] width 22 height 13
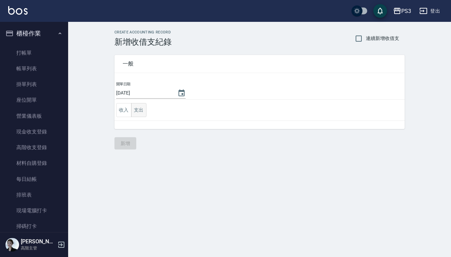
click at [134, 108] on button "支出" at bounding box center [138, 110] width 15 height 14
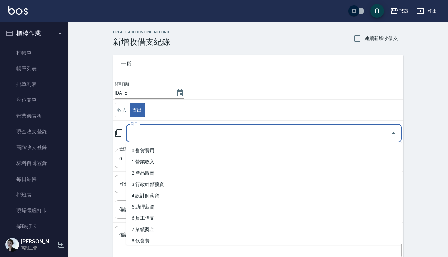
click at [174, 132] on input "科目" at bounding box center [258, 133] width 259 height 12
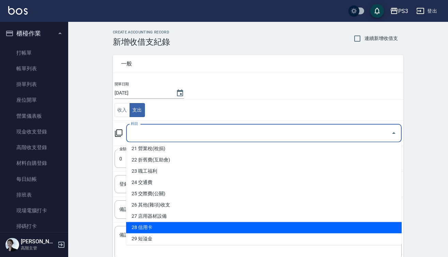
scroll to position [236, 0]
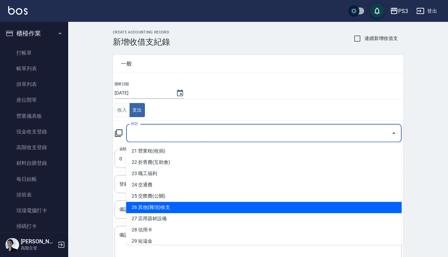
click at [157, 203] on li "26 其他(雜項)收支" at bounding box center [263, 207] width 275 height 11
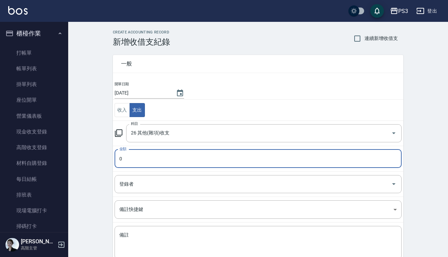
click at [118, 158] on input "0" at bounding box center [258, 158] width 287 height 18
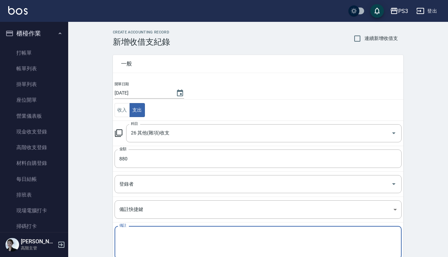
click at [139, 243] on textarea "備註" at bounding box center [257, 242] width 277 height 22
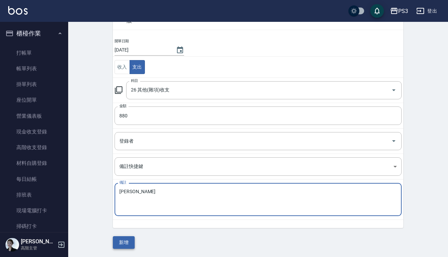
scroll to position [43, 0]
click at [125, 242] on button "新增" at bounding box center [124, 242] width 22 height 13
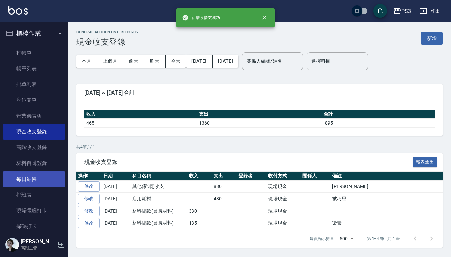
click at [32, 181] on link "每日結帳" at bounding box center [34, 179] width 63 height 16
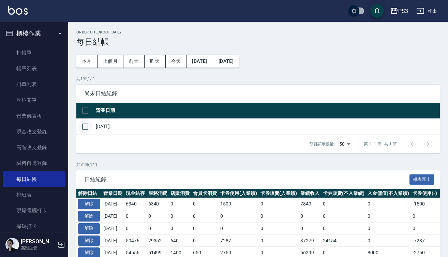
click at [84, 126] on input "checkbox" at bounding box center [85, 126] width 14 height 14
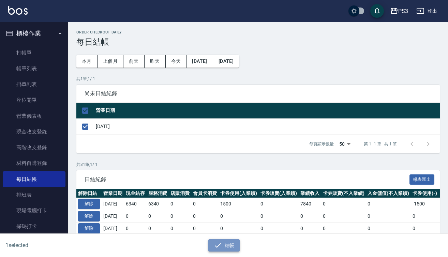
click at [230, 246] on button "結帳" at bounding box center [224, 245] width 32 height 13
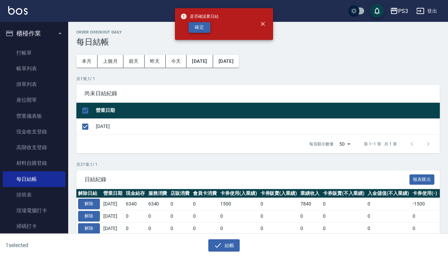
click at [200, 26] on button "確定" at bounding box center [199, 27] width 22 height 11
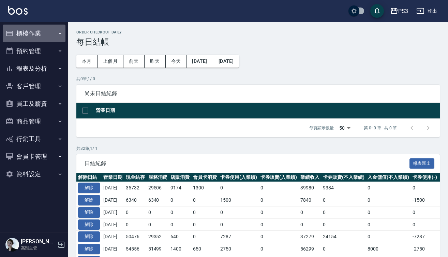
click at [35, 31] on button "櫃檯作業" at bounding box center [34, 34] width 63 height 18
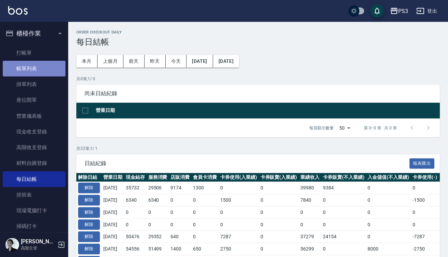
click at [35, 68] on link "帳單列表" at bounding box center [34, 69] width 63 height 16
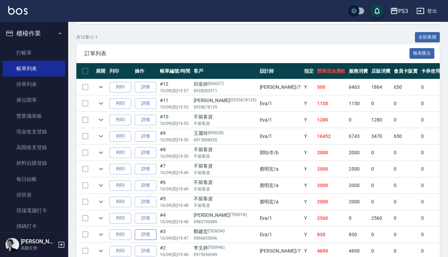
scroll to position [147, 0]
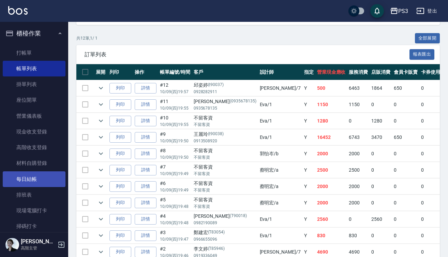
click at [38, 176] on link "每日結帳" at bounding box center [34, 179] width 63 height 16
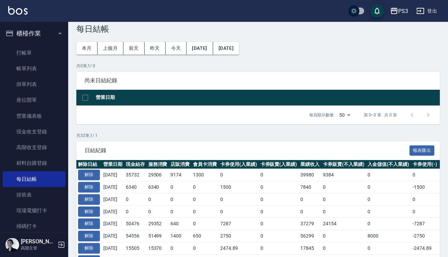
scroll to position [15, 0]
